Goal: Check status: Check status

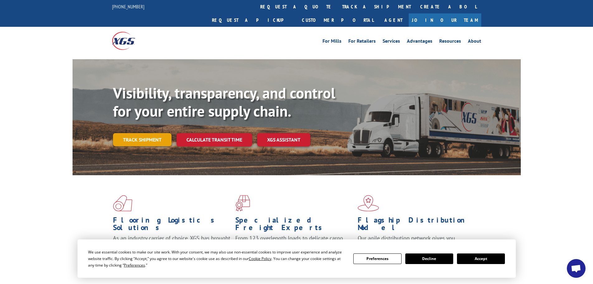
click at [148, 133] on link "Track shipment" at bounding box center [142, 139] width 59 height 13
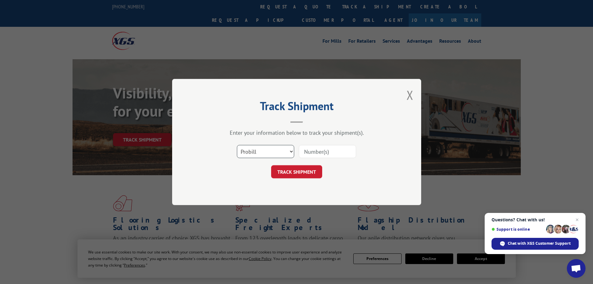
click at [259, 150] on select "Select category... Probill BOL PO" at bounding box center [265, 151] width 57 height 13
select select "po"
click at [237, 145] on select "Select category... Probill BOL PO" at bounding box center [265, 151] width 57 height 13
paste input "29521919"
type input "29521919"
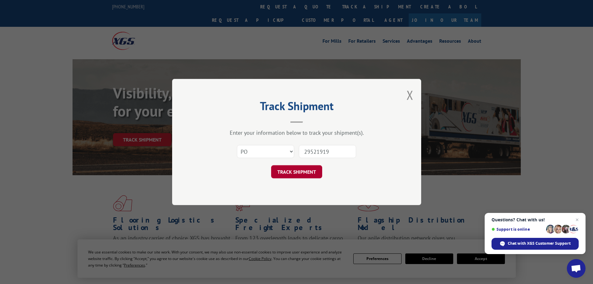
click at [296, 171] on button "TRACK SHIPMENT" at bounding box center [296, 171] width 51 height 13
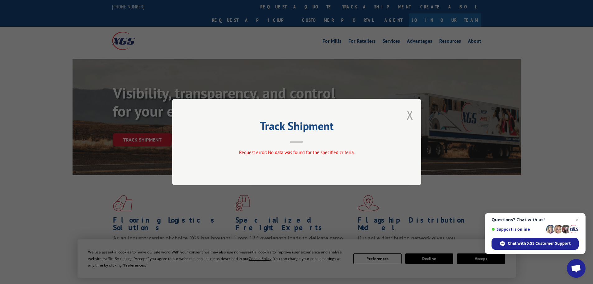
click at [411, 113] on button "Close modal" at bounding box center [410, 115] width 7 height 17
